Goal: Find specific page/section: Find specific page/section

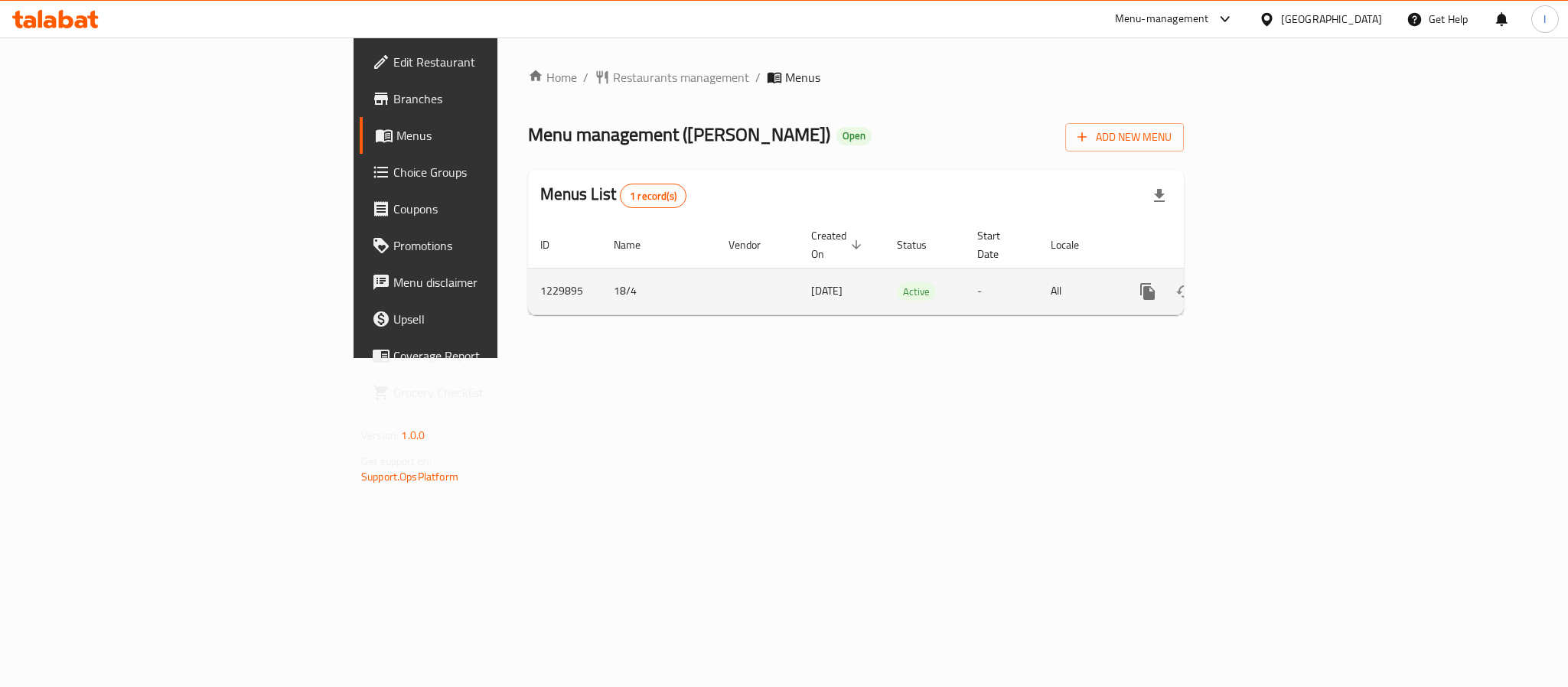
click at [1268, 282] on icon "enhanced table" at bounding box center [1258, 291] width 19 height 19
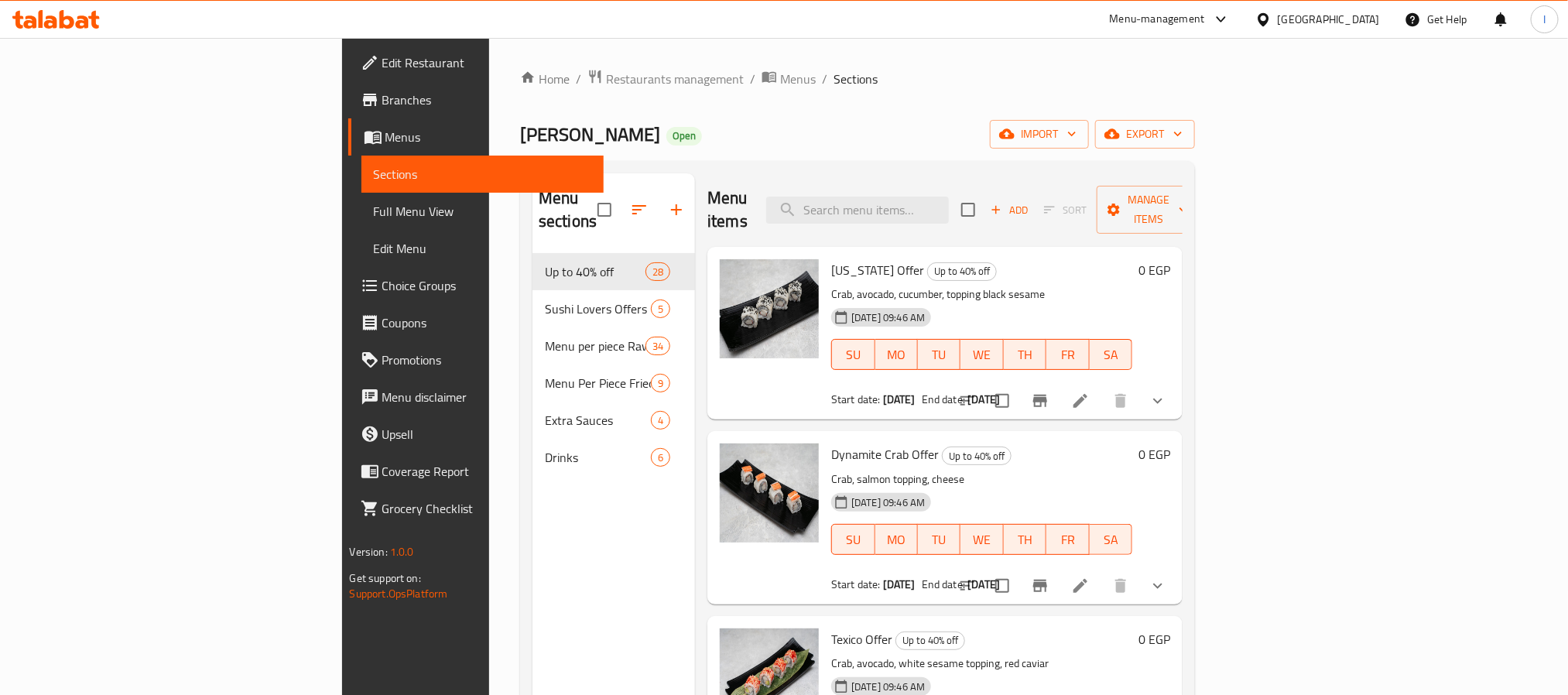
click at [760, 112] on div "Home / Restaurants management / Menus / Sections Oshi sushi Open import export …" at bounding box center [858, 474] width 675 height 812
click at [658, 191] on button "button" at bounding box center [676, 209] width 37 height 37
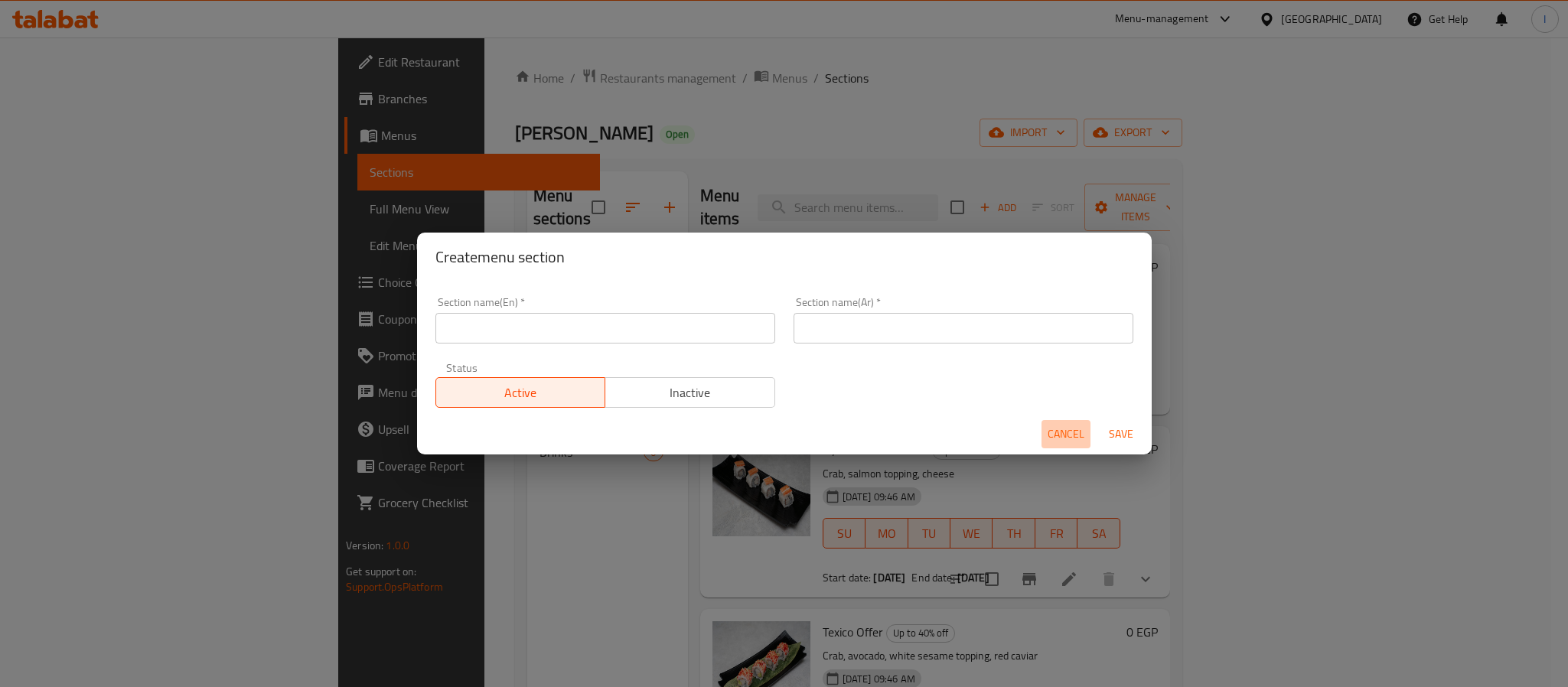
click at [1057, 424] on span "Cancel" at bounding box center [1065, 433] width 37 height 19
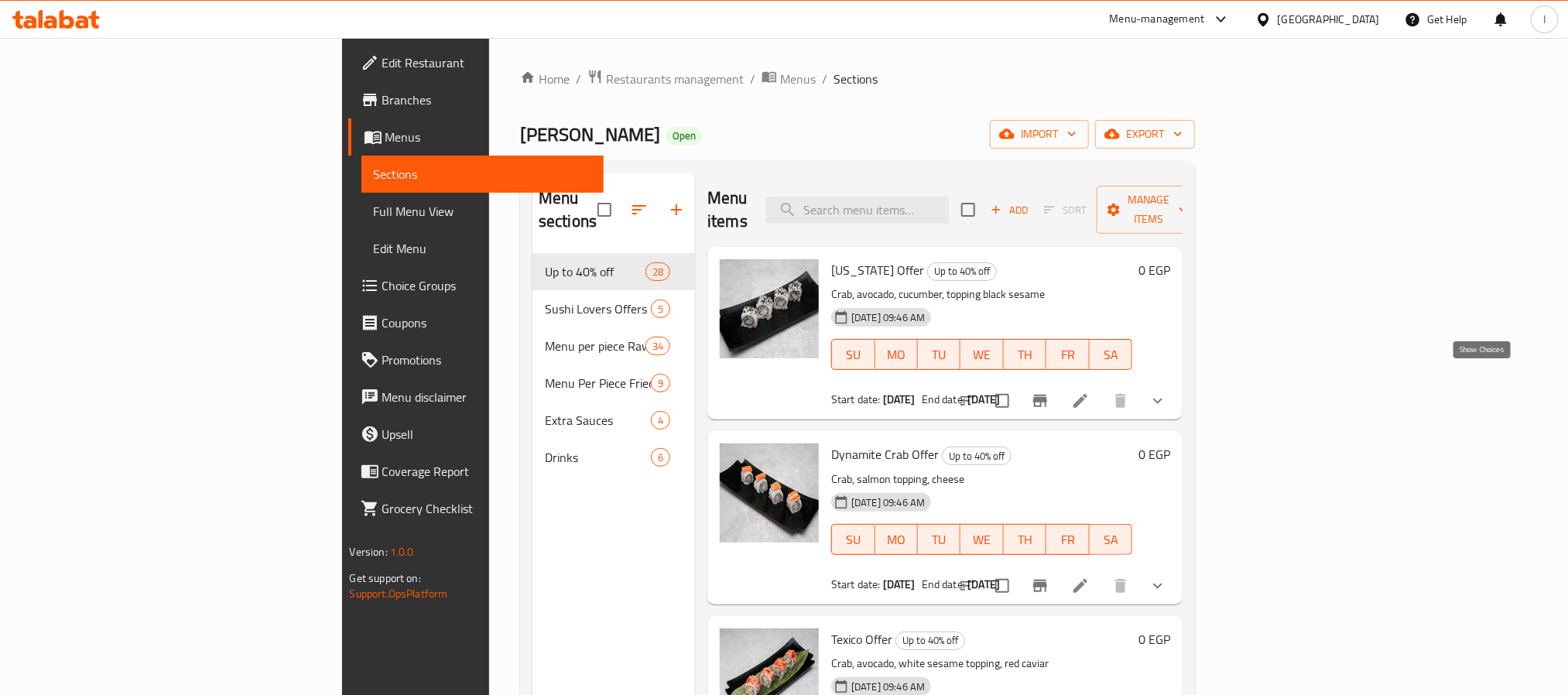
click at [1168, 391] on icon "show more" at bounding box center [1158, 400] width 19 height 19
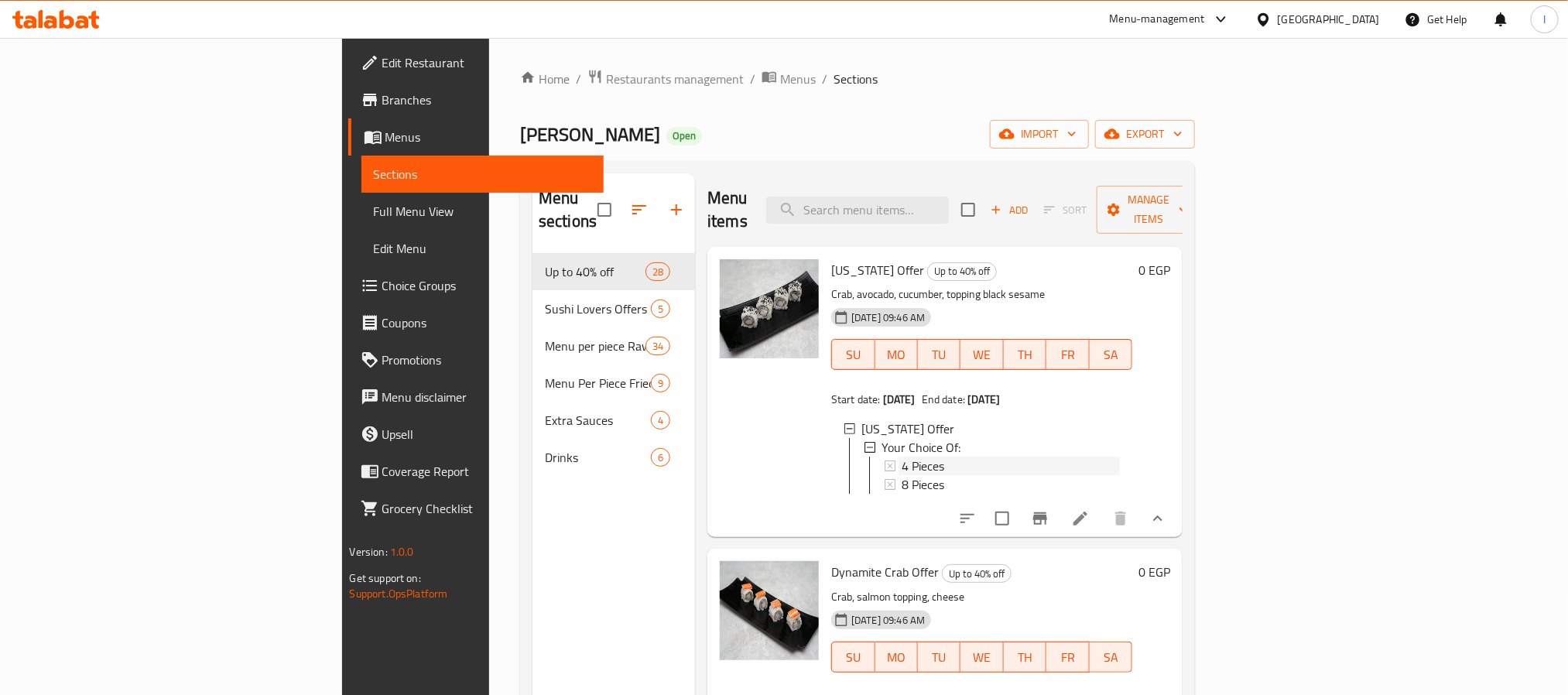
click at [902, 456] on div "4 Pieces" at bounding box center [1011, 465] width 219 height 19
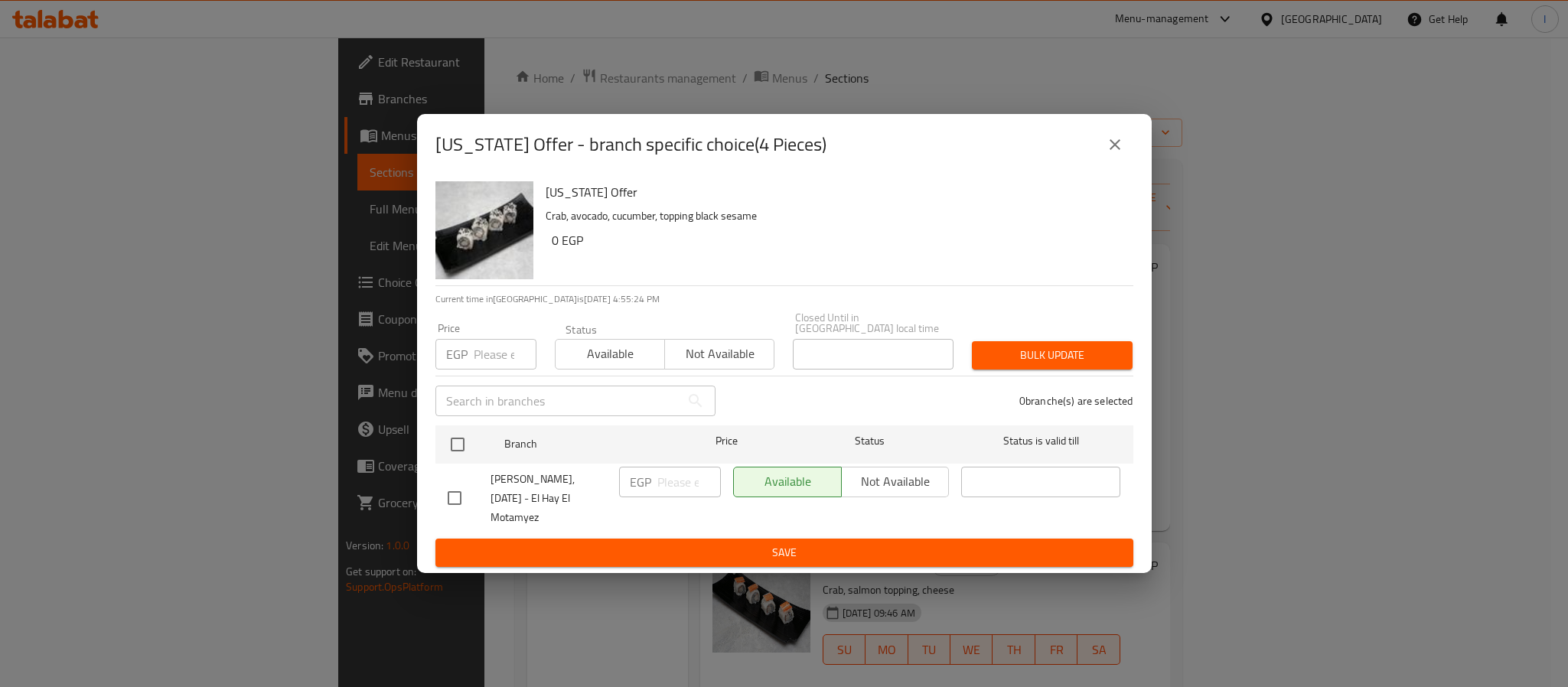
click at [1108, 154] on icon "close" at bounding box center [1115, 144] width 19 height 19
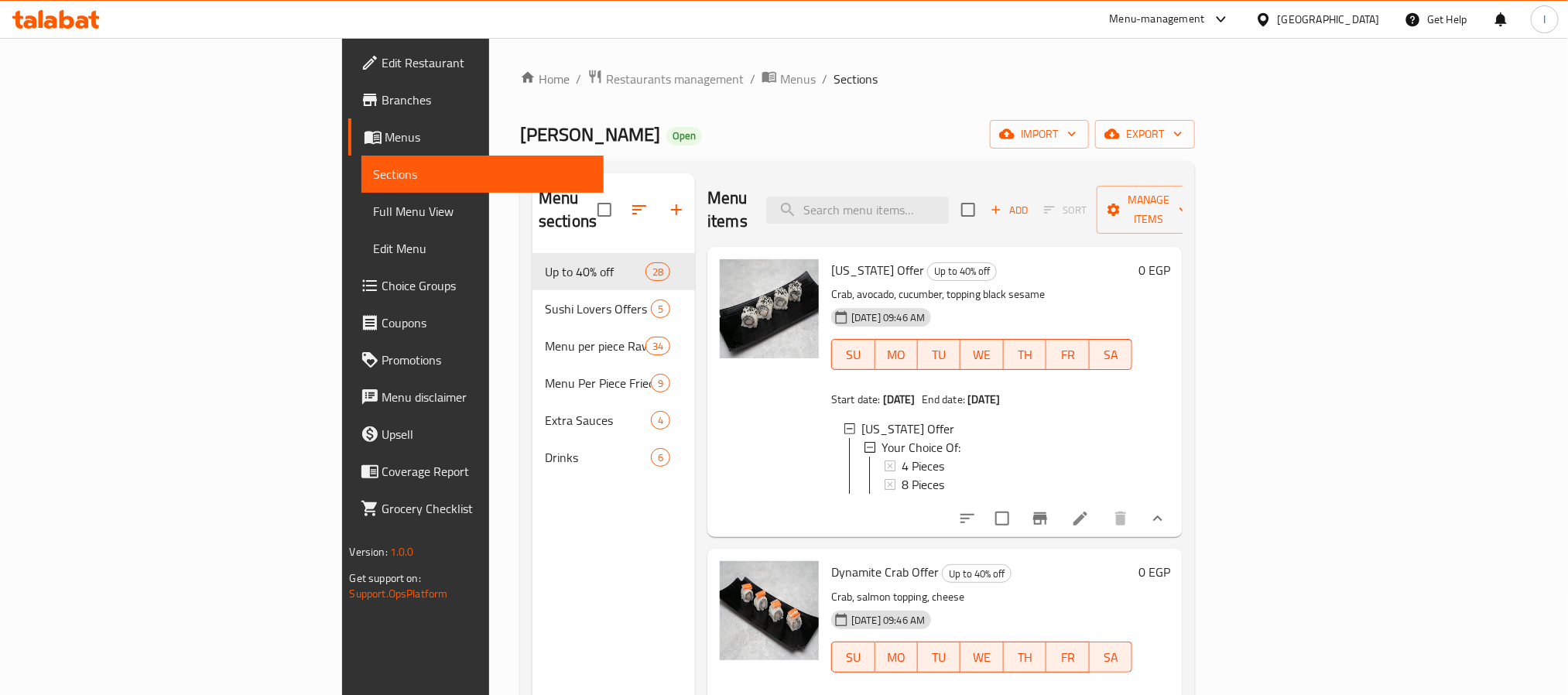
click at [887, 126] on div "Oshi sushi Open import export" at bounding box center [858, 134] width 675 height 29
click at [958, 100] on div "Home / Restaurants management / Menus / Sections Oshi sushi Open import export …" at bounding box center [858, 474] width 675 height 812
click at [952, 105] on div "Home / Restaurants management / Menus / Sections Oshi sushi Open import export …" at bounding box center [858, 474] width 675 height 812
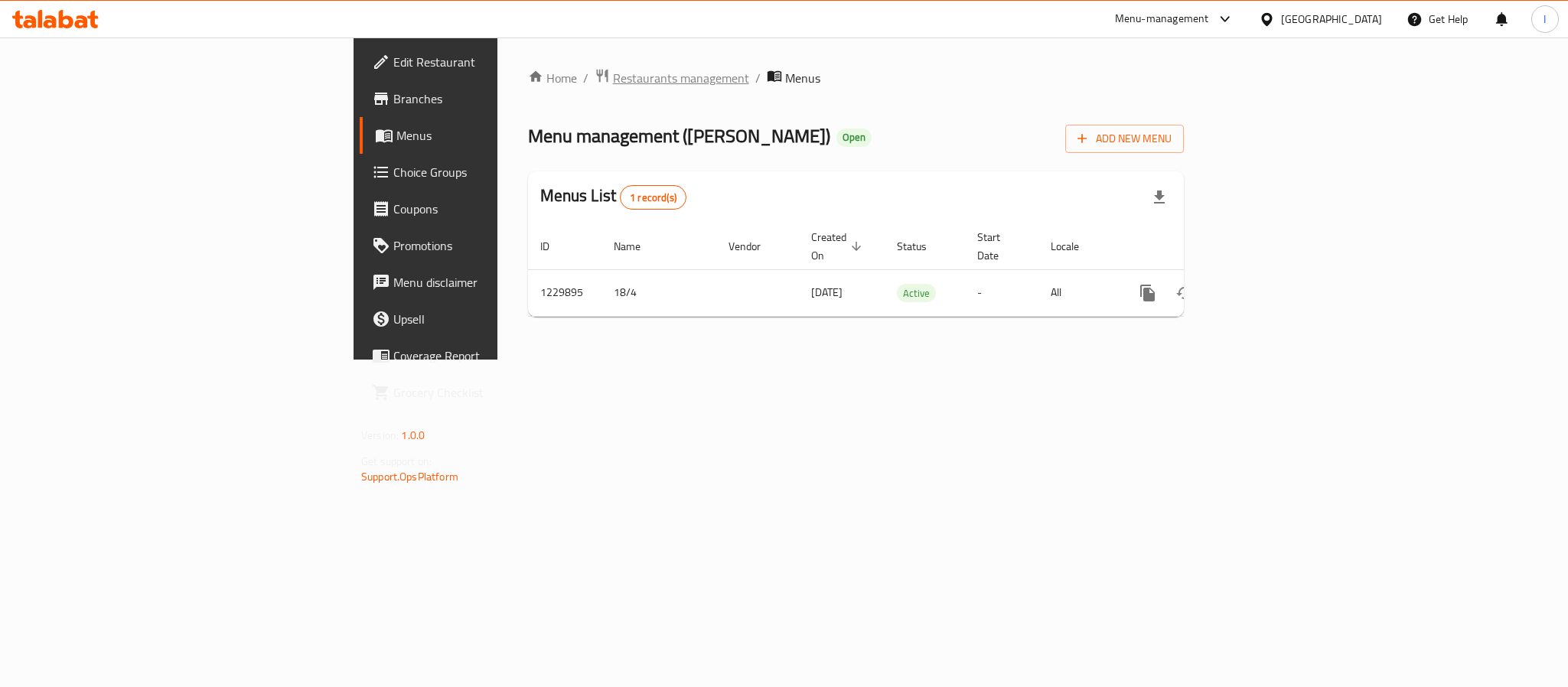
click at [613, 78] on span "Restaurants management" at bounding box center [681, 78] width 136 height 19
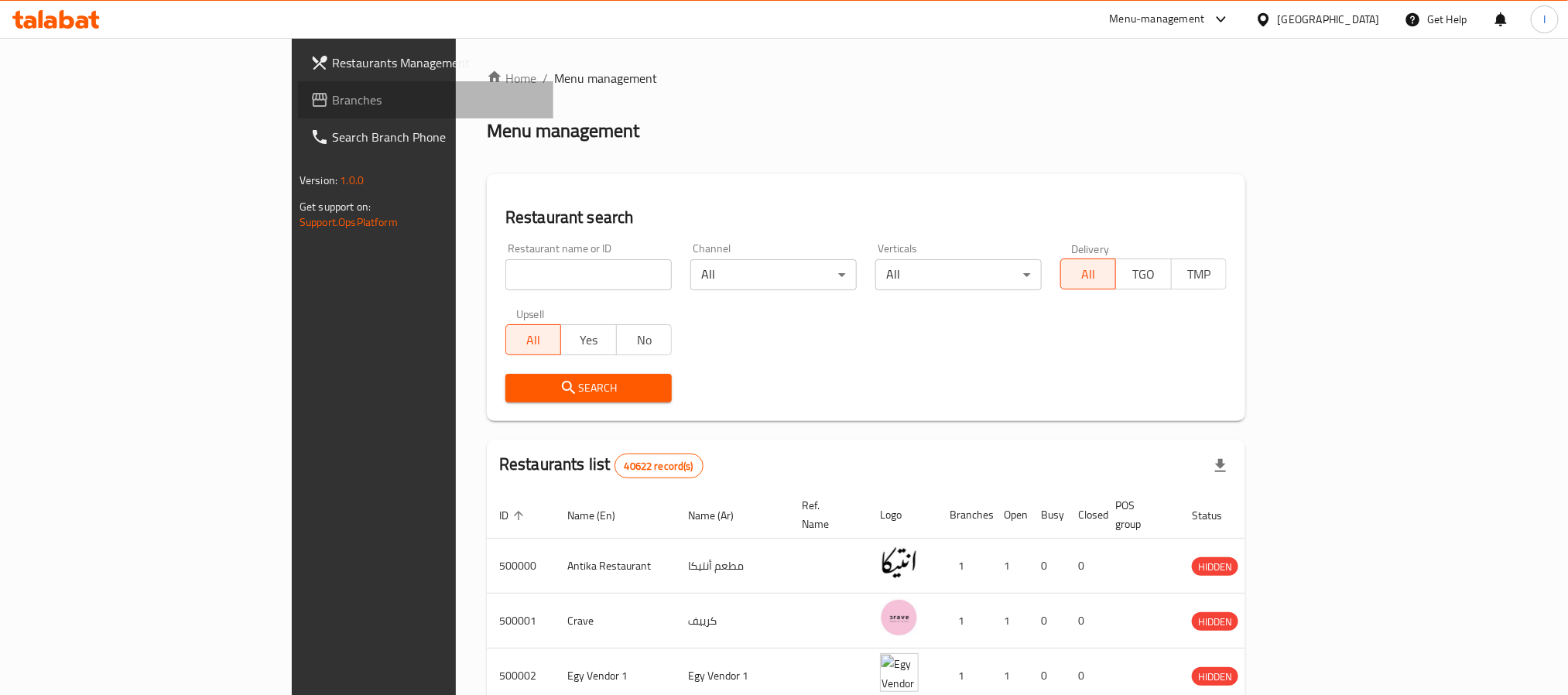
click at [333, 91] on span "Branches" at bounding box center [436, 100] width 209 height 19
